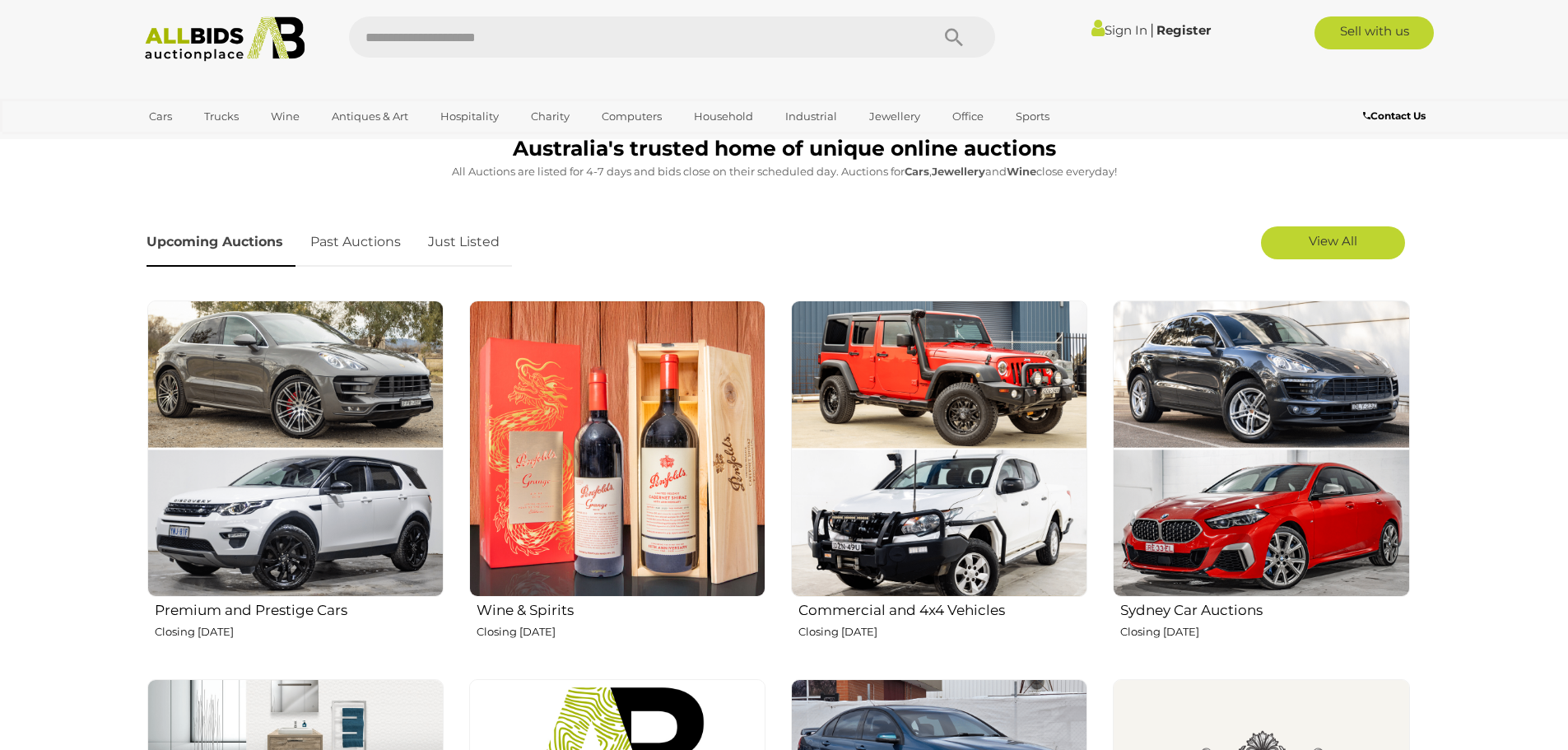
scroll to position [494, 0]
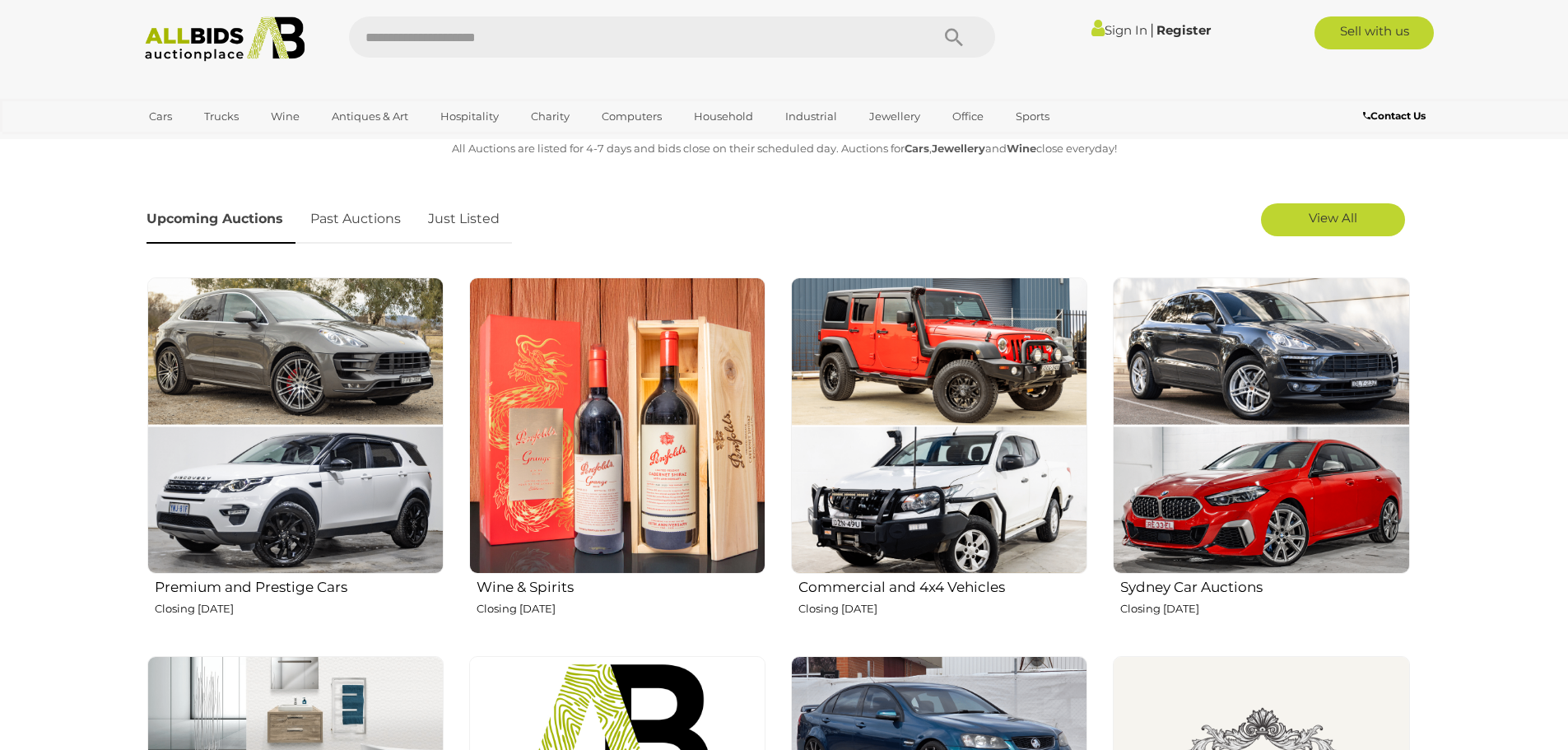
click at [678, 405] on img at bounding box center [617, 425] width 296 height 296
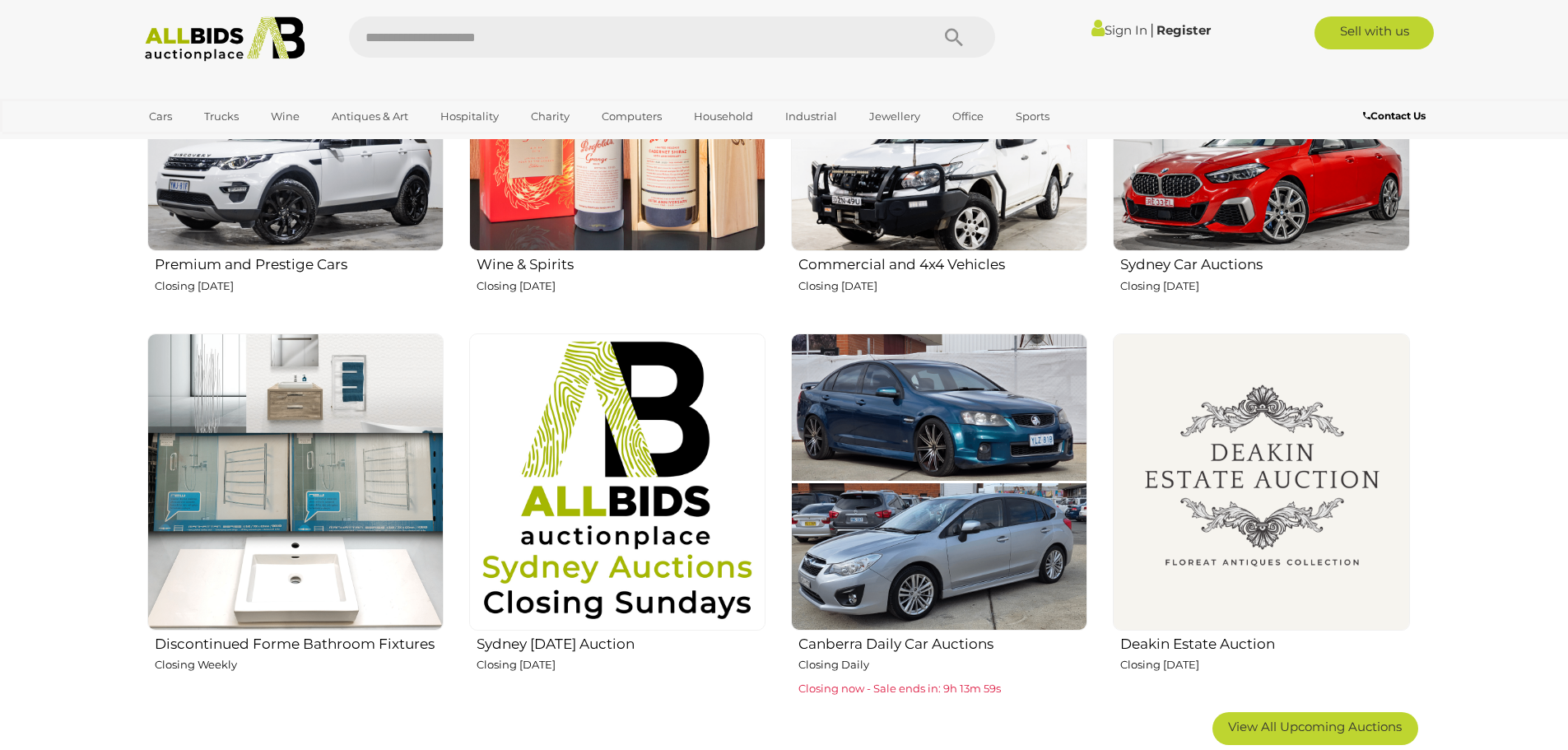
scroll to position [824, 0]
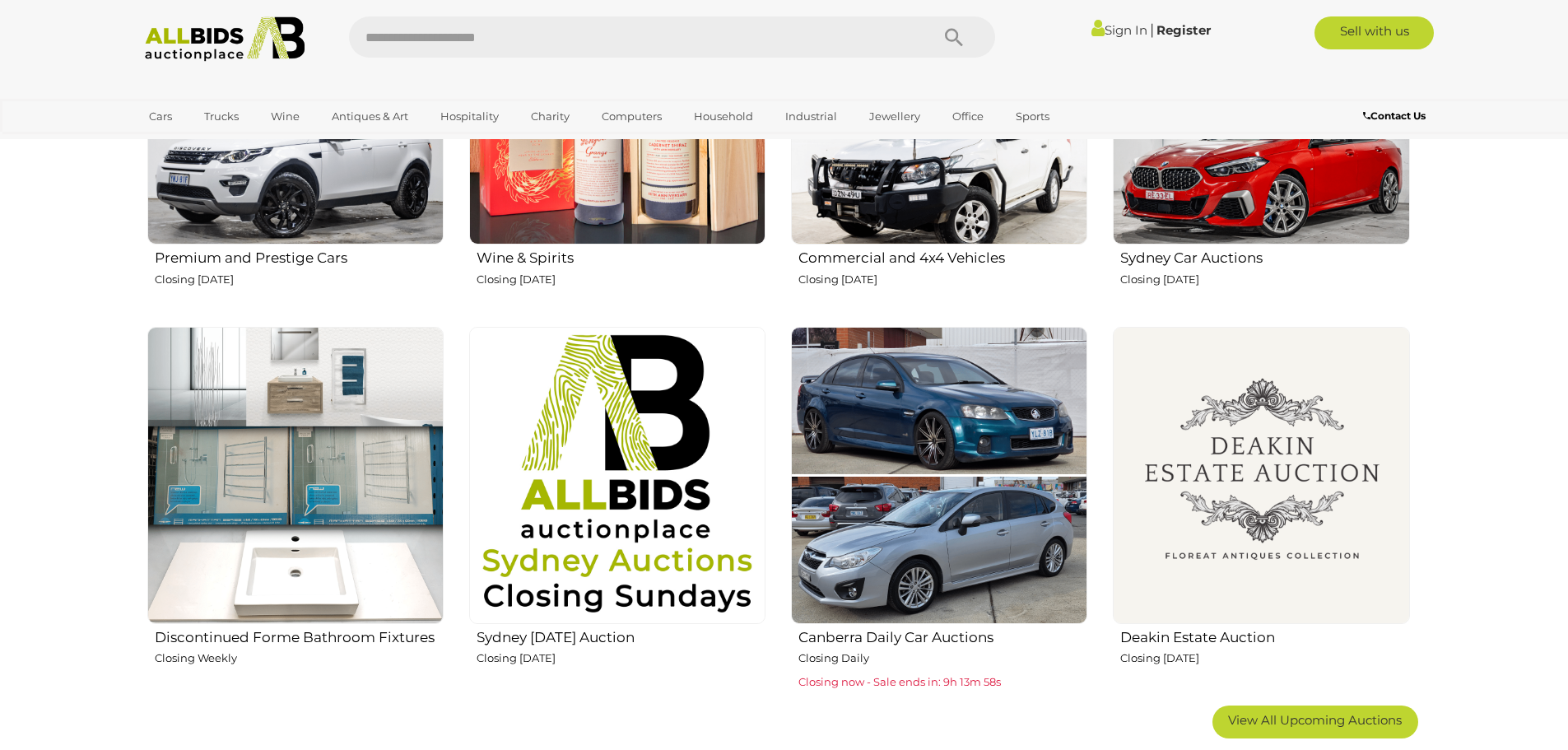
click at [1284, 475] on img at bounding box center [1261, 475] width 296 height 296
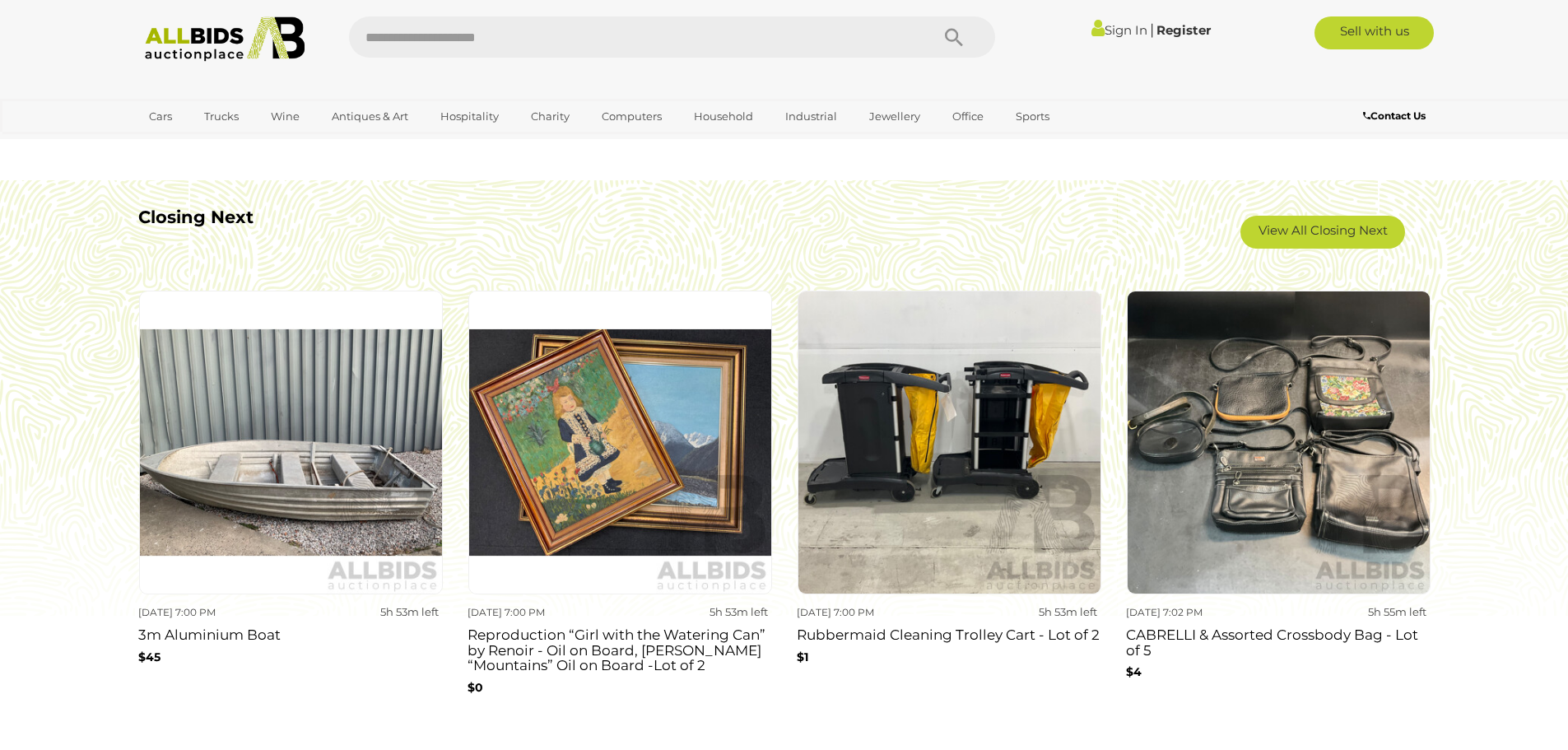
scroll to position [1482, 0]
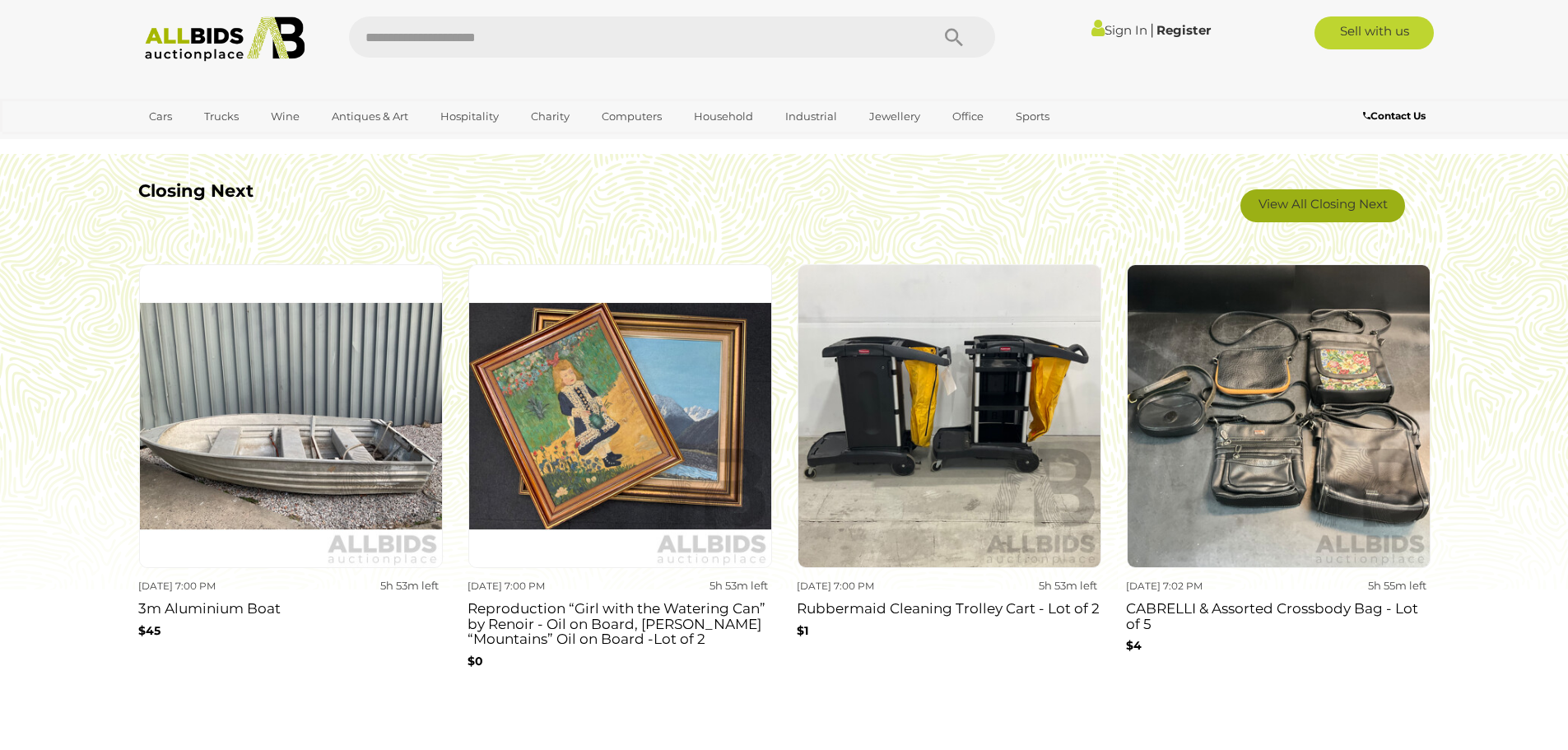
click at [1340, 214] on link "View All Closing Next" at bounding box center [1323, 206] width 165 height 33
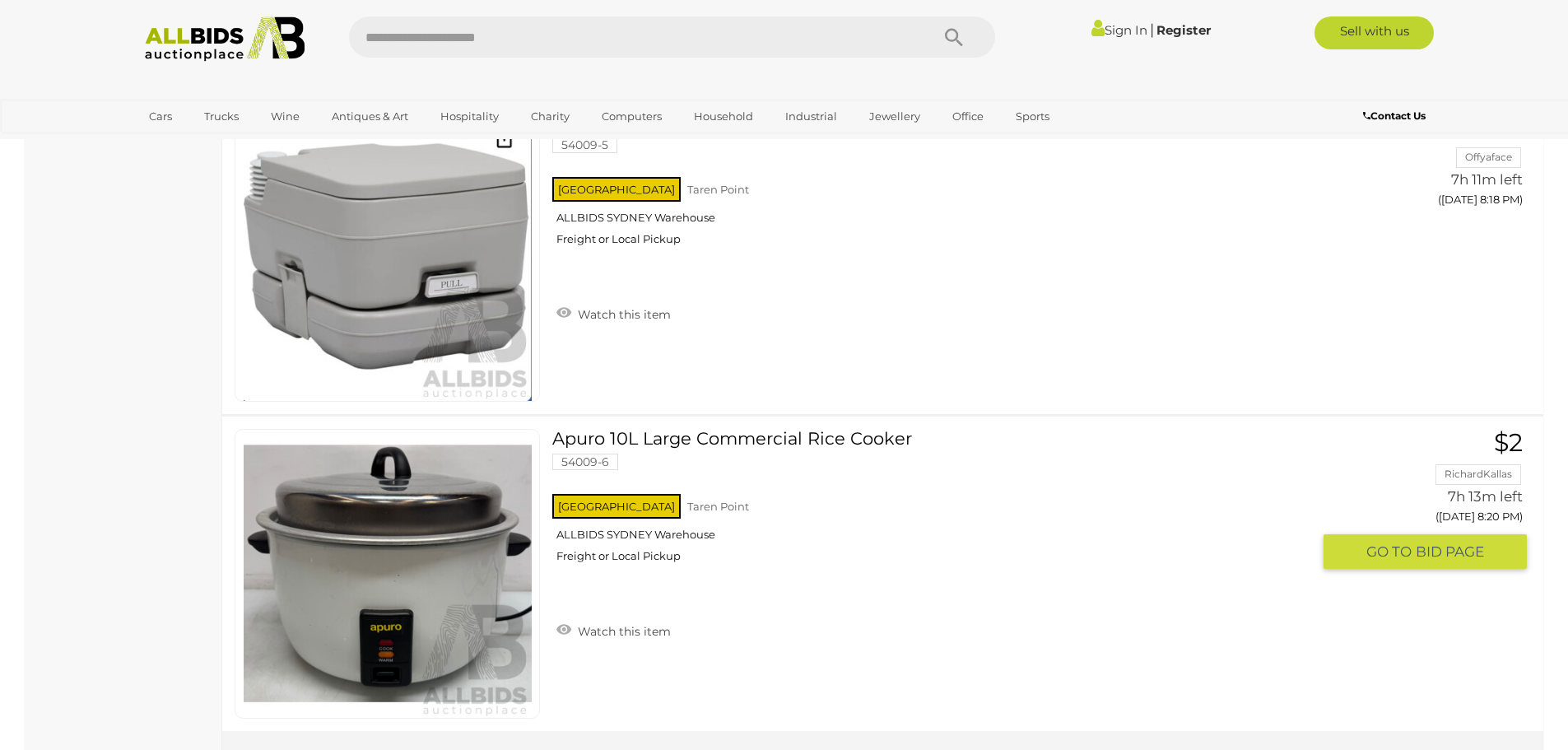
scroll to position [15563, 0]
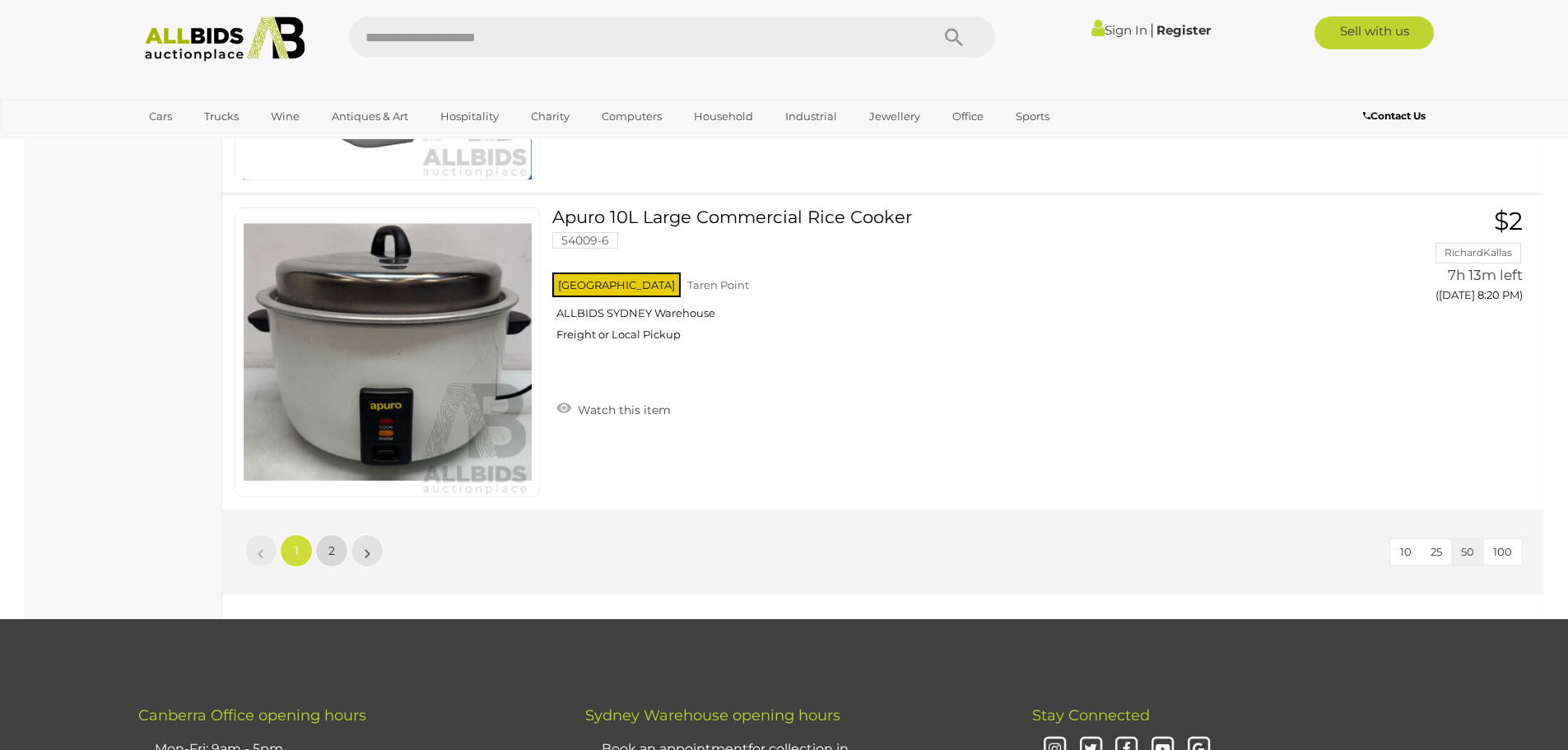
click at [329, 549] on span "2" at bounding box center [331, 550] width 7 height 15
